Goal: Information Seeking & Learning: Learn about a topic

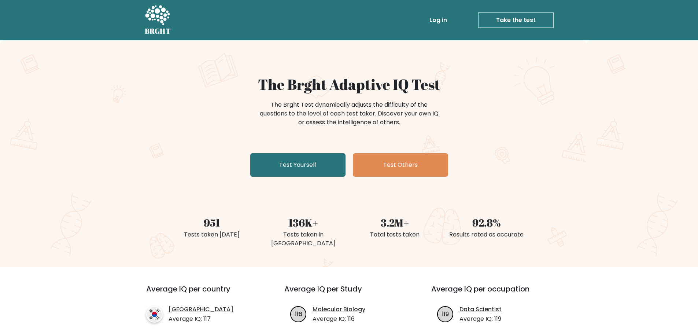
scroll to position [183, 0]
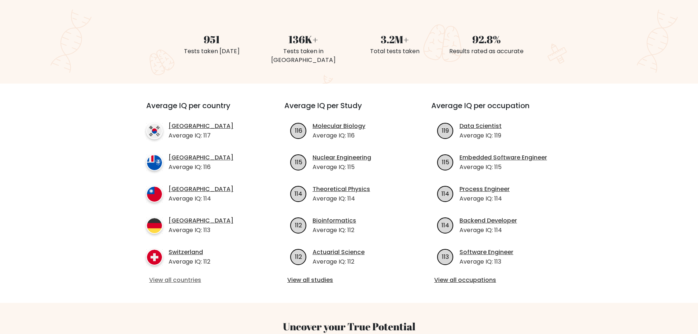
click at [171, 275] on link "View all countries" at bounding box center [202, 279] width 106 height 9
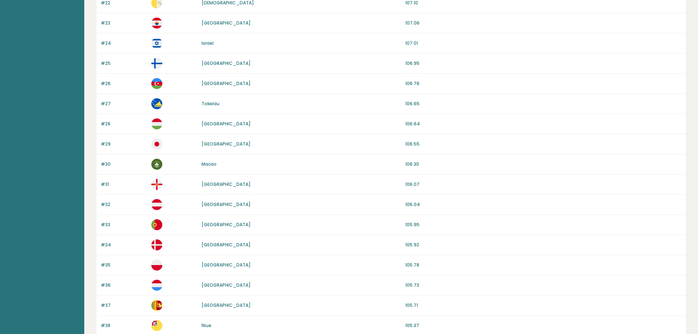
scroll to position [618, 0]
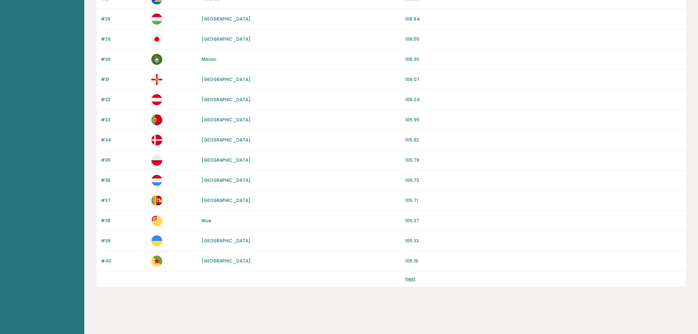
click at [412, 280] on link "next" at bounding box center [410, 278] width 10 height 6
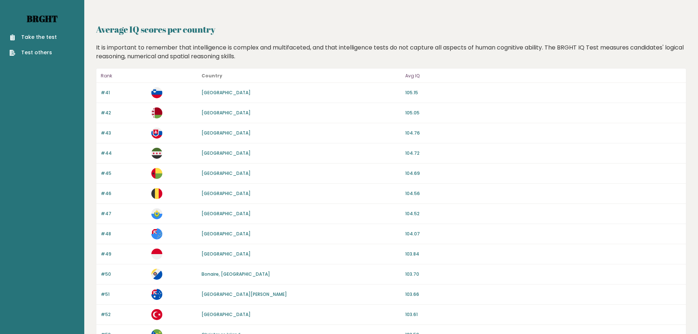
click at [45, 17] on link "Brght" at bounding box center [42, 19] width 31 height 12
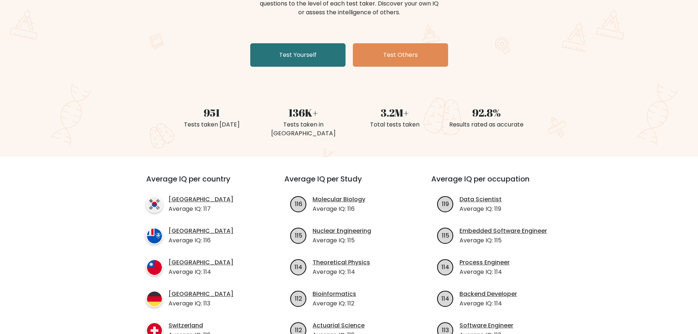
scroll to position [147, 0]
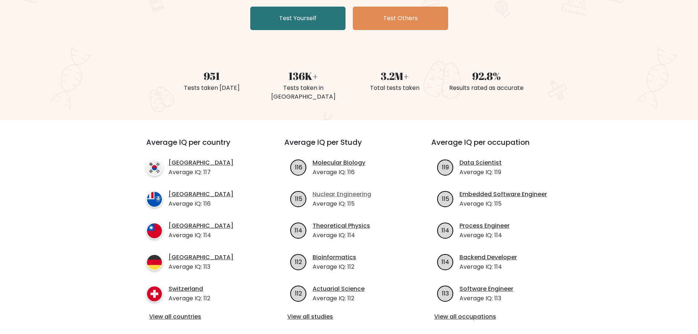
click at [334, 190] on link "Nuclear Engineering" at bounding box center [341, 194] width 59 height 9
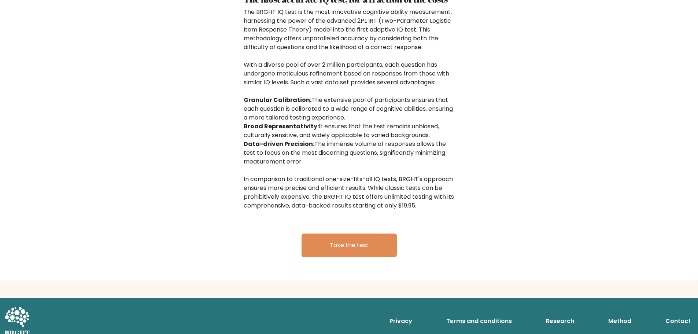
scroll to position [0, 0]
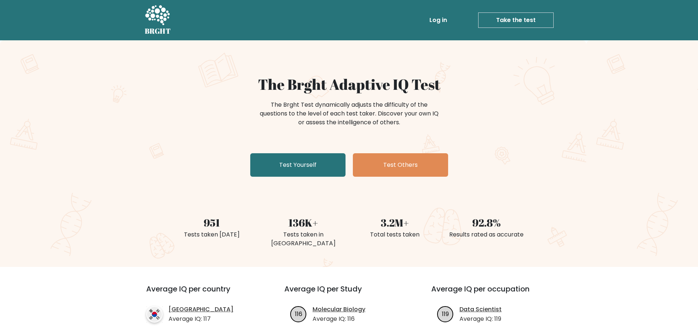
click at [157, 6] on icon at bounding box center [157, 16] width 25 height 22
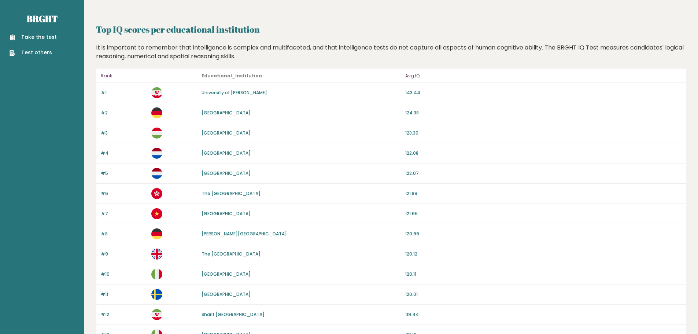
click at [222, 96] on p "University of [PERSON_NAME]" at bounding box center [234, 92] width 66 height 7
click at [222, 94] on link "University of [PERSON_NAME]" at bounding box center [234, 92] width 66 height 6
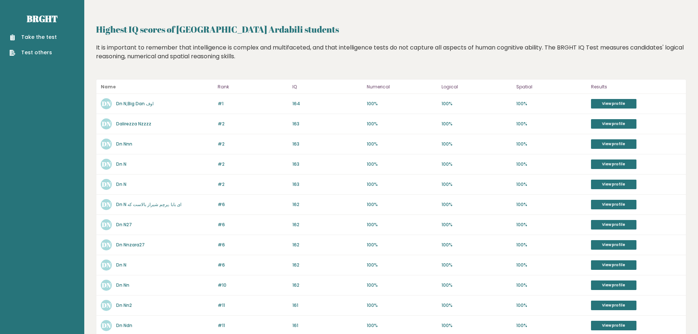
click at [130, 104] on link "Dn N,Big Dan اوف" at bounding box center [134, 103] width 37 height 6
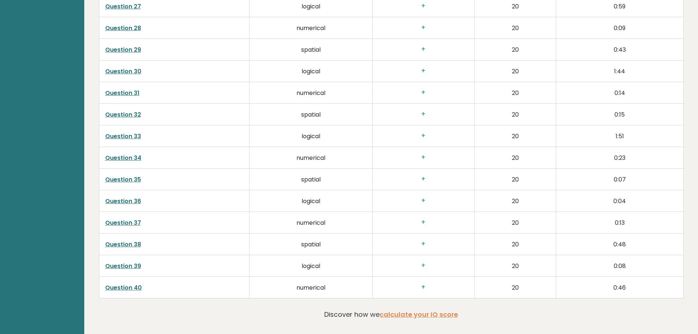
scroll to position [1746, 0]
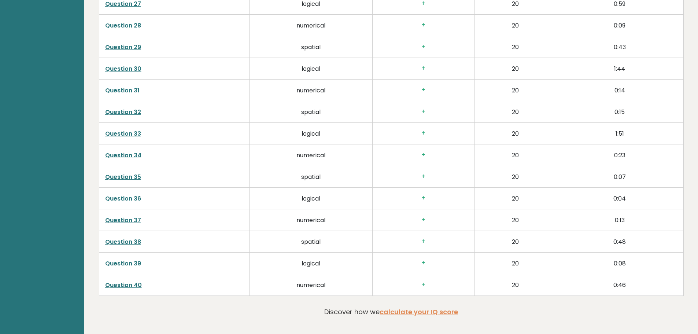
click at [114, 259] on link "Question 39" at bounding box center [123, 263] width 36 height 8
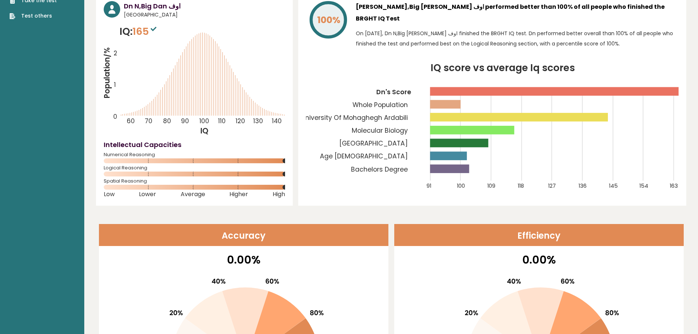
scroll to position [0, 0]
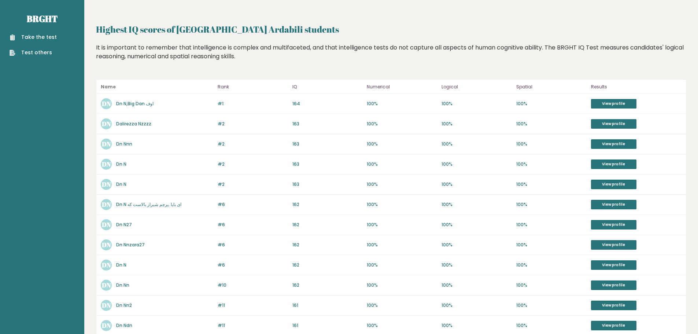
click at [233, 30] on h2 "Highest IQ scores of University Of Mohaghegh Ardabili students" at bounding box center [391, 29] width 590 height 13
drag, startPoint x: 178, startPoint y: 27, endPoint x: 315, endPoint y: 28, distance: 136.3
click at [315, 28] on h2 "Highest IQ scores of University Of Mohaghegh Ardabili students" at bounding box center [391, 29] width 590 height 13
copy h2 "University Of Mohaghegh Ardabili"
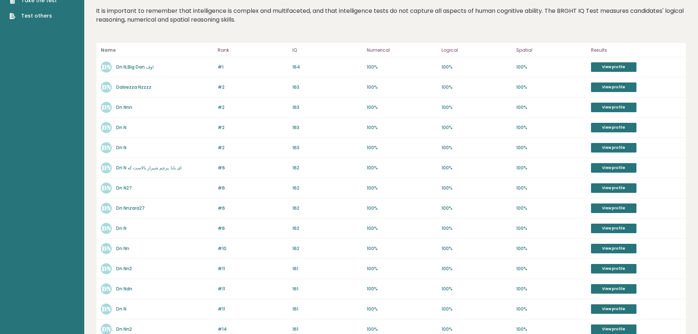
scroll to position [210, 0]
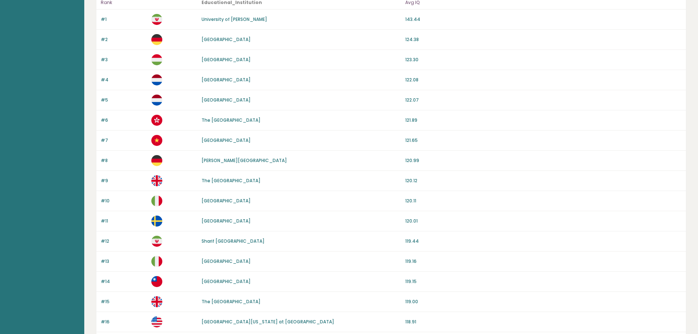
scroll to position [110, 0]
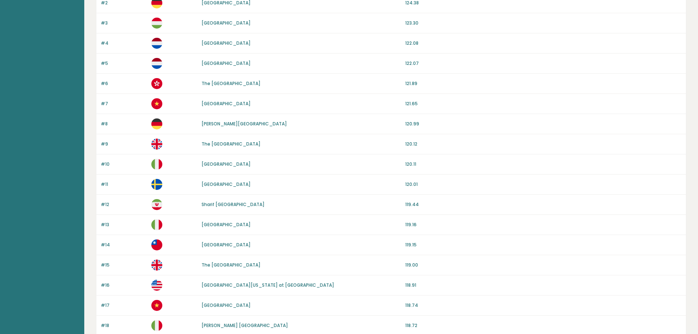
click at [245, 286] on link "[GEOGRAPHIC_DATA][US_STATE] at [GEOGRAPHIC_DATA]" at bounding box center [267, 285] width 133 height 6
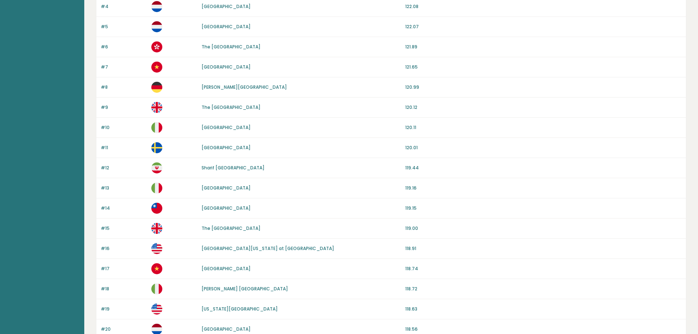
scroll to position [220, 0]
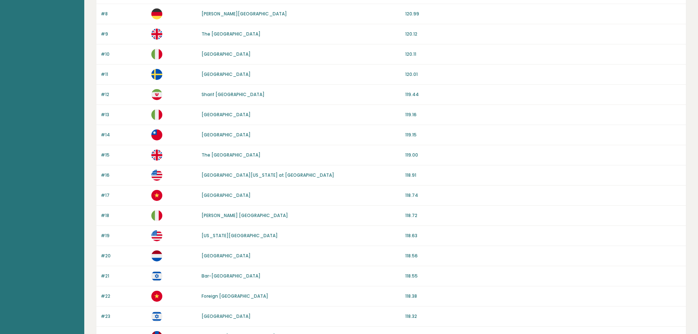
click at [243, 235] on link "Georgia Institute of Technology" at bounding box center [239, 235] width 76 height 6
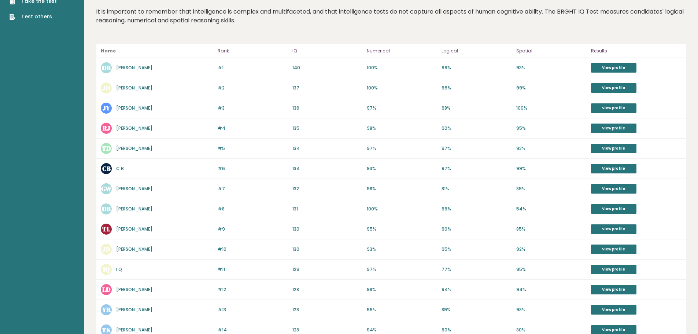
scroll to position [210, 0]
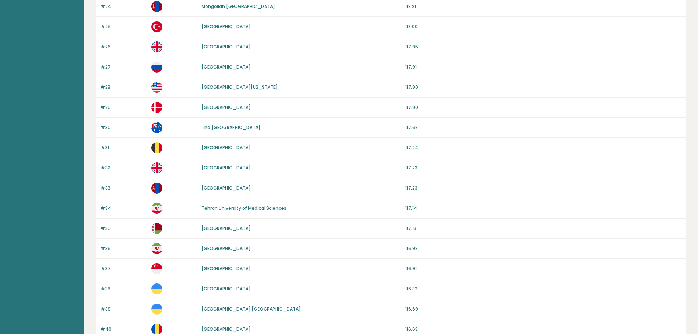
scroll to position [586, 0]
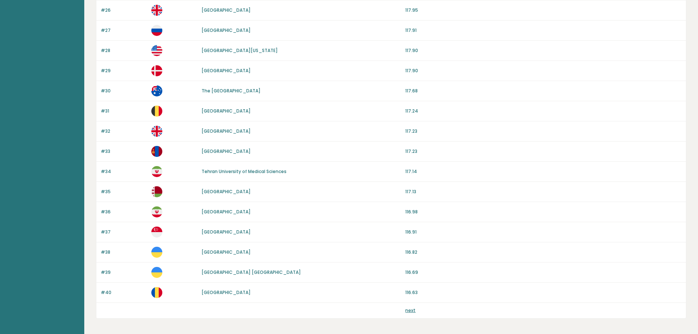
click at [410, 308] on link "next" at bounding box center [410, 310] width 10 height 6
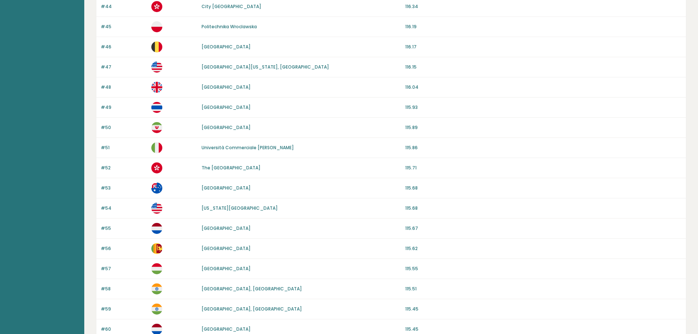
scroll to position [183, 0]
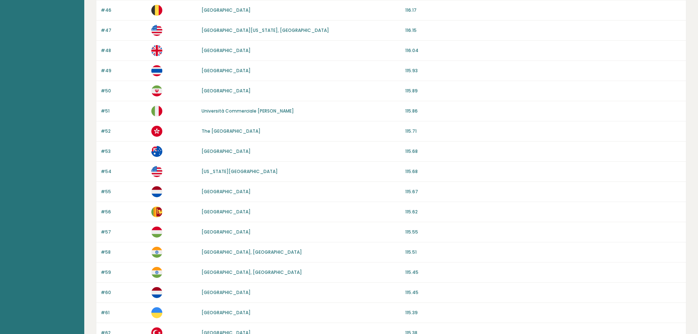
click at [227, 170] on link "Massachusetts Institute of Technology" at bounding box center [239, 171] width 76 height 6
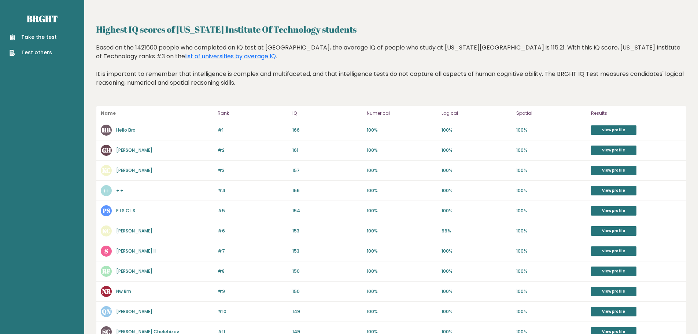
click at [126, 134] on div "HB Hello Bro" at bounding box center [157, 130] width 112 height 11
click at [126, 132] on link "Hello Bro" at bounding box center [125, 130] width 19 height 6
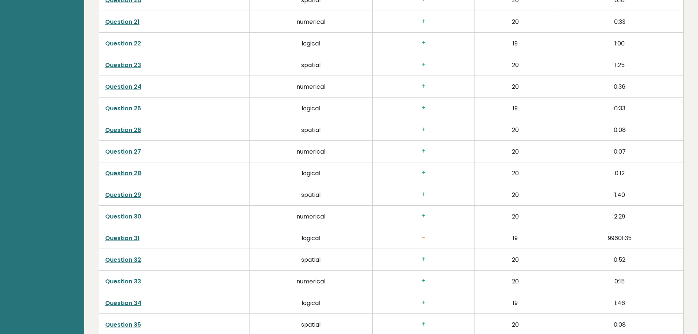
scroll to position [1541, 0]
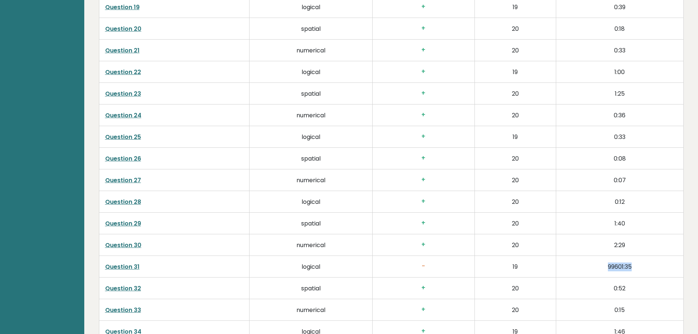
drag, startPoint x: 635, startPoint y: 266, endPoint x: 593, endPoint y: 263, distance: 42.3
click at [593, 263] on td "99601:35" at bounding box center [619, 266] width 127 height 22
click at [118, 266] on link "Question 31" at bounding box center [122, 266] width 34 height 8
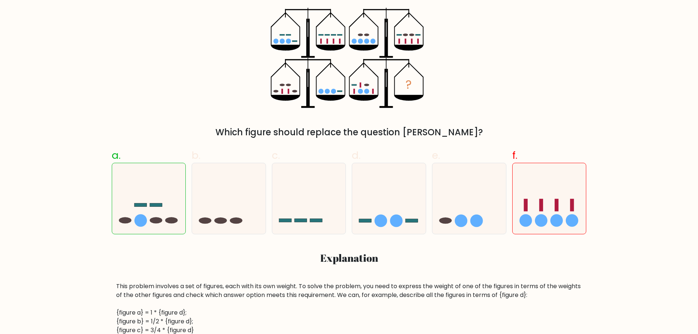
scroll to position [286, 0]
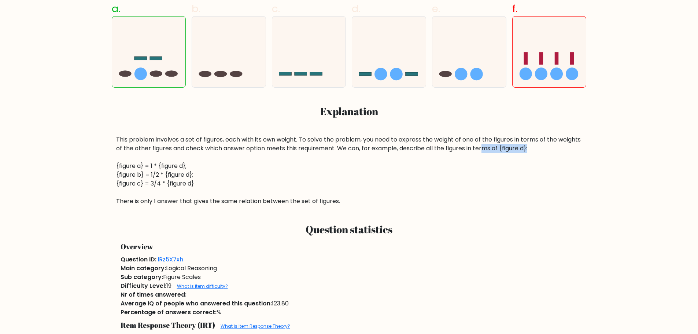
drag, startPoint x: 570, startPoint y: 146, endPoint x: 510, endPoint y: 148, distance: 60.1
click at [510, 148] on div "This problem involves a set of figures, each with its own weight. To solve the …" at bounding box center [349, 170] width 466 height 70
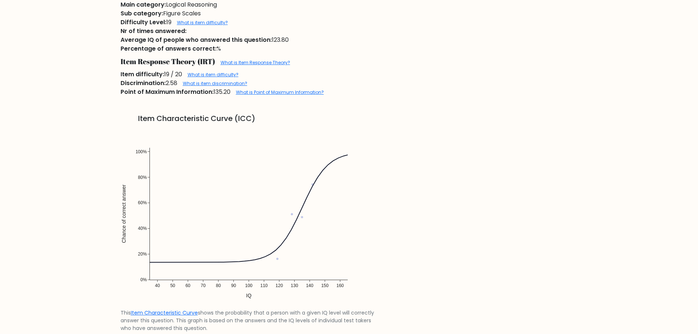
scroll to position [586, 0]
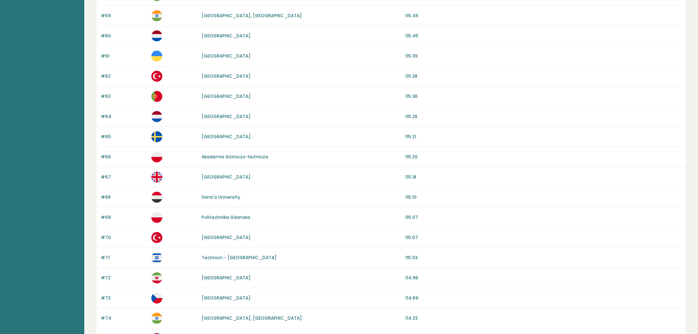
scroll to position [618, 0]
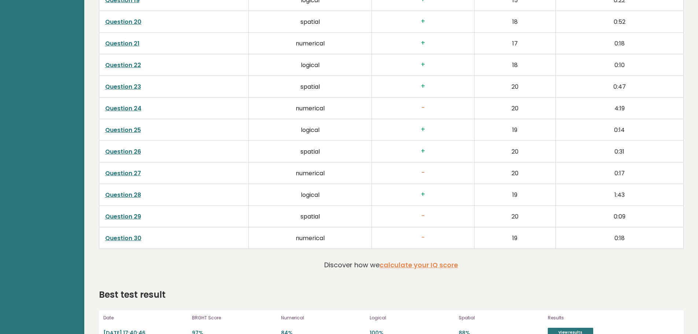
scroll to position [1610, 0]
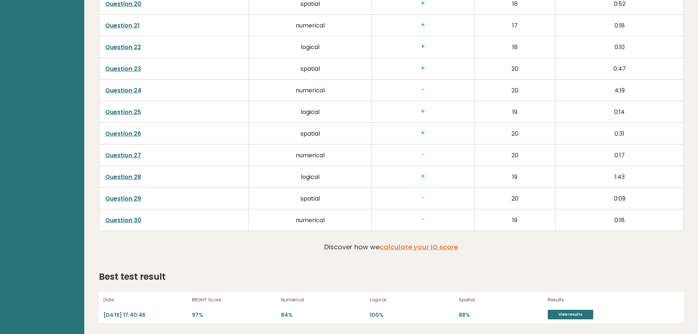
click at [135, 220] on link "Question 30" at bounding box center [123, 220] width 36 height 8
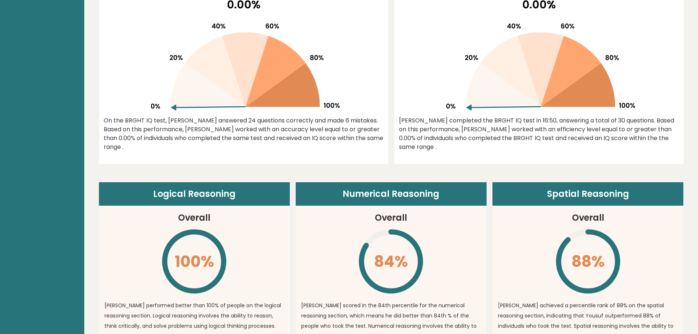
scroll to position [37, 0]
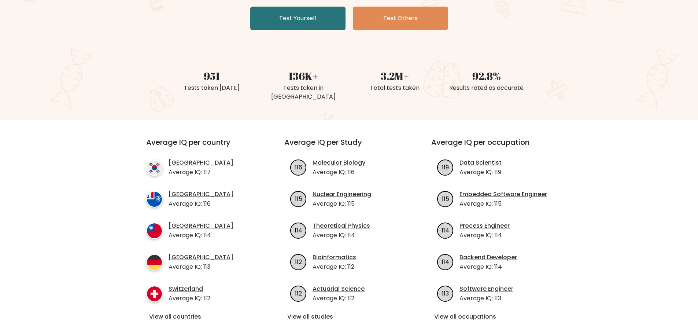
scroll to position [220, 0]
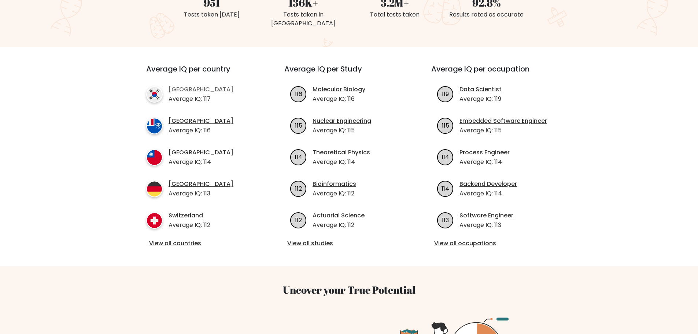
click at [182, 85] on link "[GEOGRAPHIC_DATA]" at bounding box center [201, 89] width 65 height 9
click at [183, 239] on link "View all countries" at bounding box center [202, 243] width 106 height 9
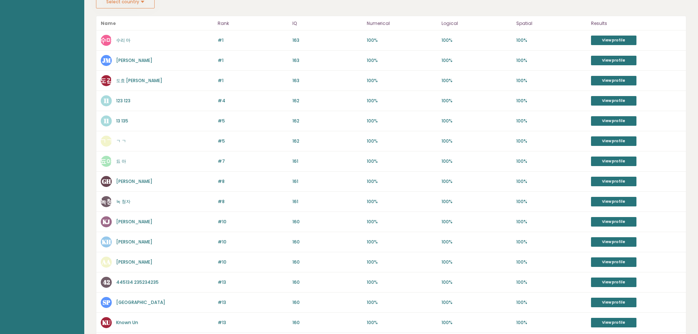
scroll to position [104, 0]
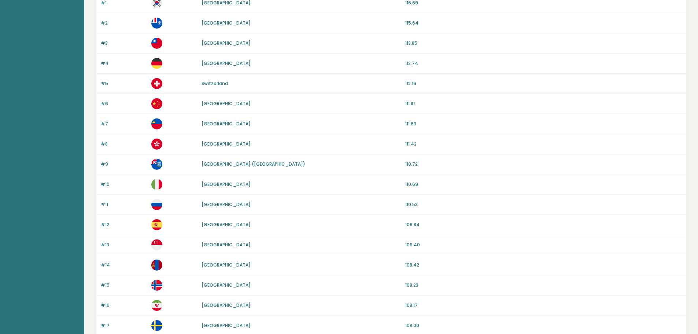
scroll to position [618, 0]
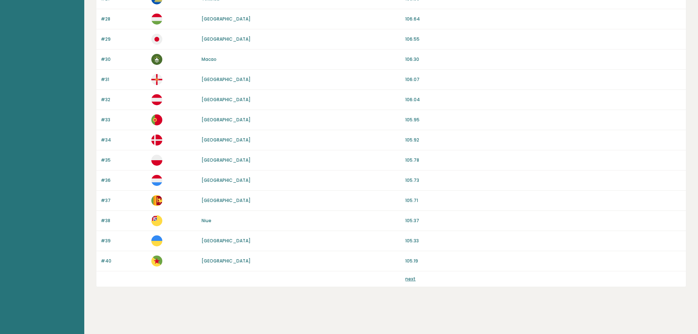
click at [407, 275] on link "next" at bounding box center [410, 278] width 10 height 6
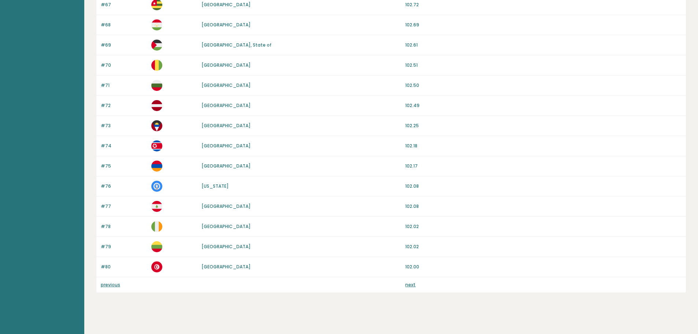
scroll to position [618, 0]
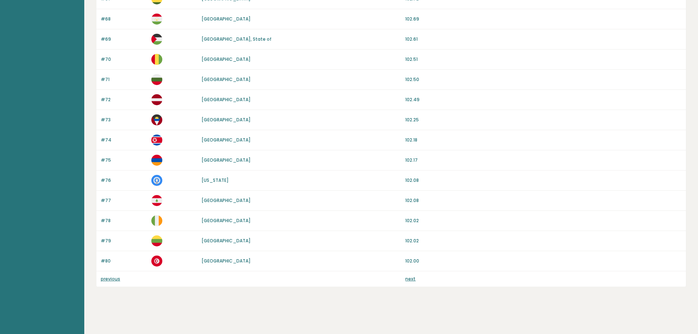
click at [410, 276] on link "next" at bounding box center [410, 278] width 10 height 6
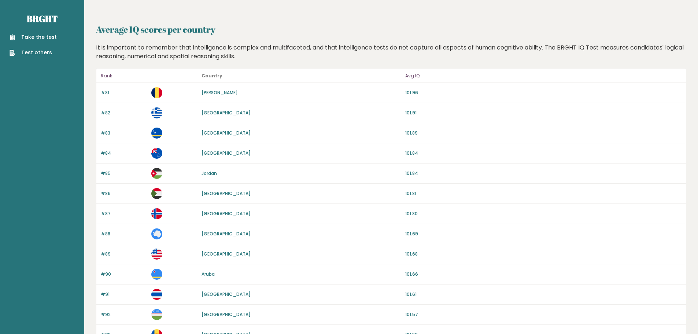
click at [228, 254] on link "[GEOGRAPHIC_DATA]" at bounding box center [225, 254] width 49 height 6
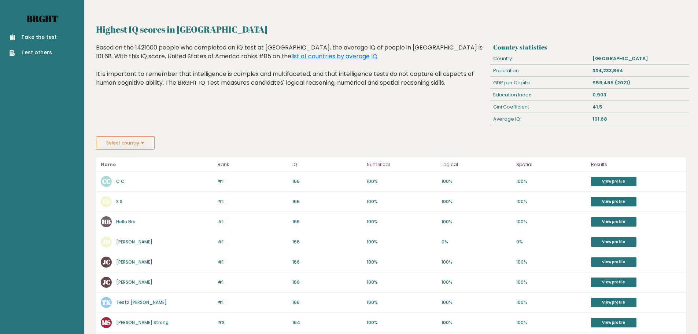
click at [40, 18] on link "Brght" at bounding box center [42, 19] width 31 height 12
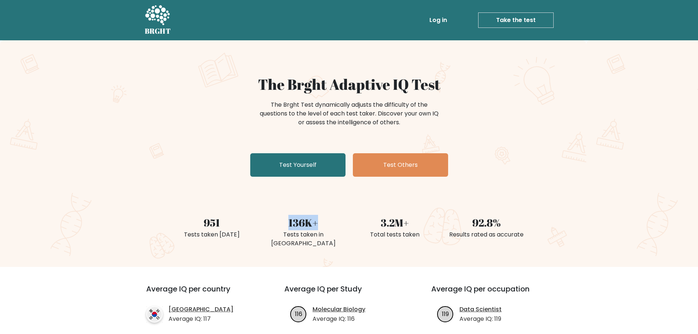
drag, startPoint x: 327, startPoint y: 225, endPoint x: 278, endPoint y: 227, distance: 49.2
click at [278, 227] on div "136K+" at bounding box center [303, 222] width 83 height 15
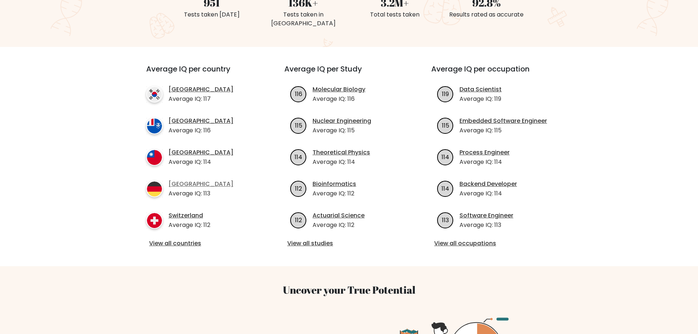
click at [183, 180] on link "[GEOGRAPHIC_DATA]" at bounding box center [201, 184] width 65 height 9
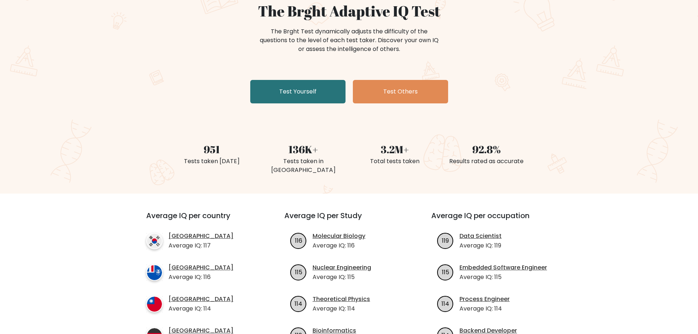
scroll to position [0, 0]
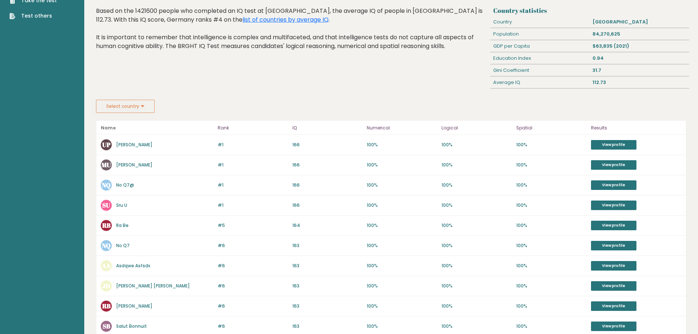
scroll to position [256, 0]
